Goal: Task Accomplishment & Management: Manage account settings

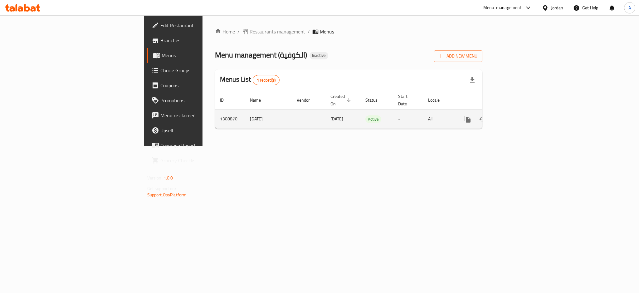
click at [517, 115] on icon "enhanced table" at bounding box center [512, 118] width 7 height 7
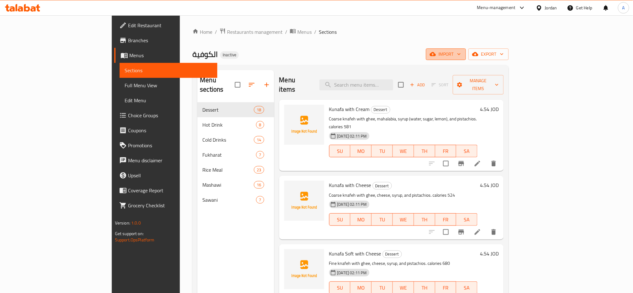
click at [461, 54] on span "import" at bounding box center [446, 54] width 30 height 8
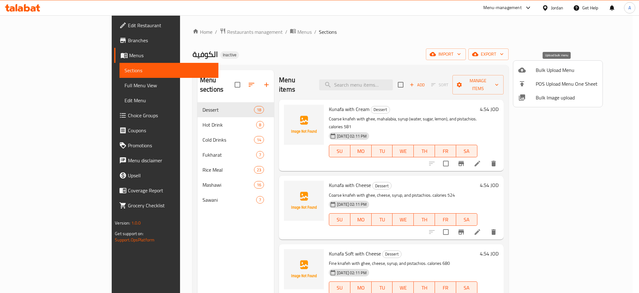
click at [548, 71] on span "Bulk Upload Menu" at bounding box center [567, 69] width 62 height 7
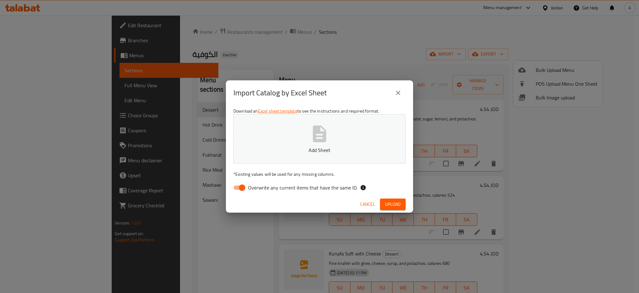
click at [316, 187] on span "Overwrite any current items that have the same ID." at bounding box center [303, 187] width 110 height 7
click at [260, 187] on input "Overwrite any current items that have the same ID." at bounding box center [242, 187] width 36 height 12
checkbox input "false"
click at [400, 200] on span "Upload" at bounding box center [393, 204] width 16 height 8
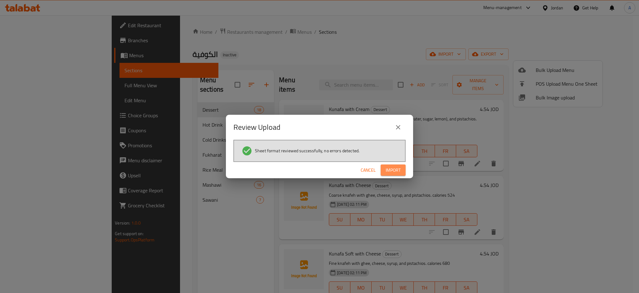
drag, startPoint x: 397, startPoint y: 172, endPoint x: 398, endPoint y: 168, distance: 3.9
click at [398, 168] on span "Import" at bounding box center [393, 170] width 15 height 8
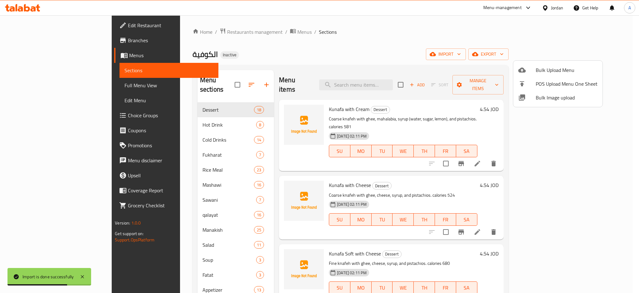
click at [39, 86] on div at bounding box center [319, 146] width 639 height 293
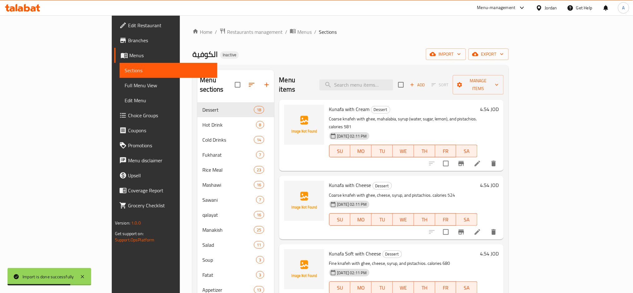
click at [125, 86] on span "Full Menu View" at bounding box center [169, 84] width 88 height 7
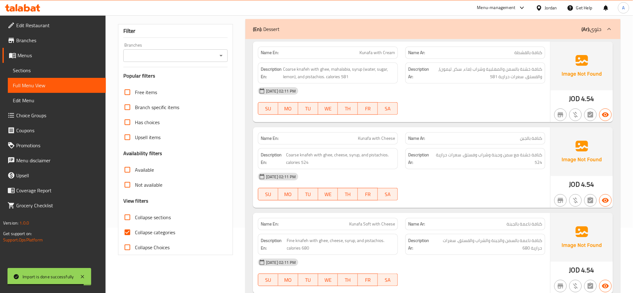
scroll to position [125, 0]
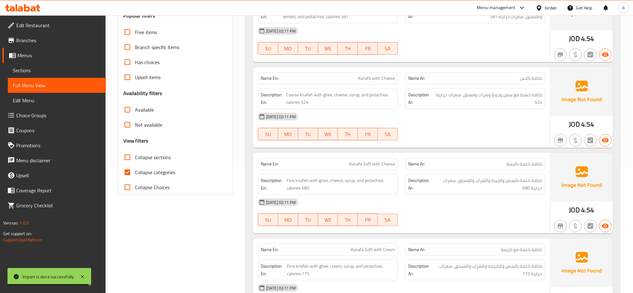
drag, startPoint x: 155, startPoint y: 170, endPoint x: 294, endPoint y: 123, distance: 146.4
click at [155, 170] on span "Collapse categories" at bounding box center [155, 171] width 40 height 7
click at [135, 170] on input "Collapse categories" at bounding box center [127, 172] width 15 height 15
checkbox input "false"
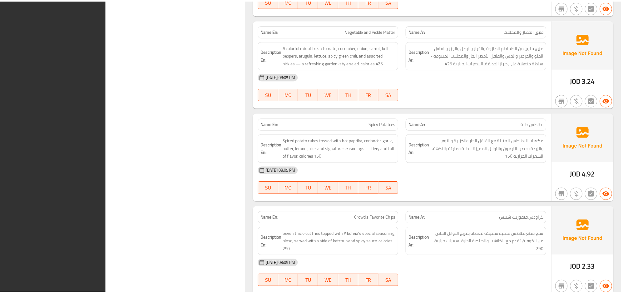
scroll to position [16474, 0]
